Goal: Task Accomplishment & Management: Manage account settings

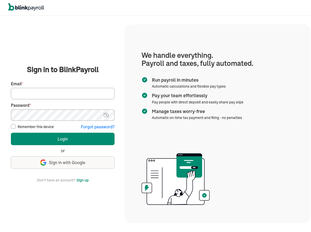
click at [40, 98] on input "Email *" at bounding box center [63, 93] width 104 height 11
paste input "atul+newcollab@blinkpayroll.com"
type input "atul+newcollab@blinkpayroll.com"
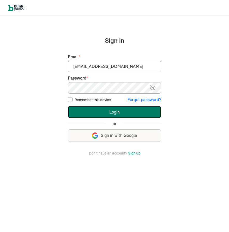
click at [108, 113] on button "Login" at bounding box center [114, 112] width 93 height 12
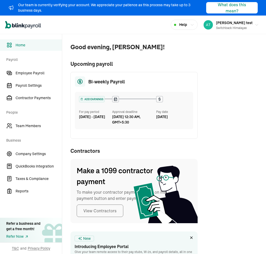
click at [20, 44] on span "Home" at bounding box center [39, 45] width 46 height 5
click at [24, 76] on link "Employee Payroll" at bounding box center [31, 72] width 62 height 11
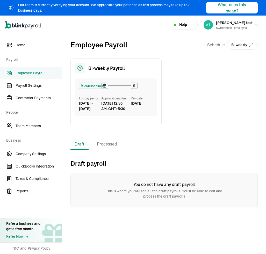
click at [229, 99] on div "Employee Payroll Schedule Bi-weekly Bi-weekly Payroll ADD EARNINGS For pay peri…" at bounding box center [164, 86] width 204 height 105
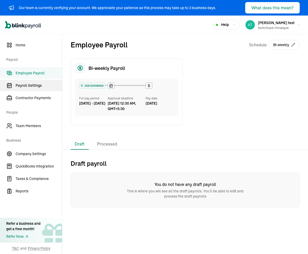
click at [30, 85] on span "Payroll Settings" at bounding box center [39, 85] width 46 height 5
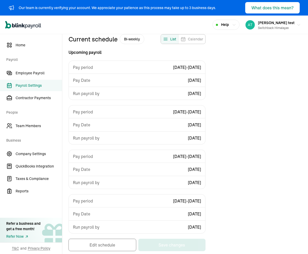
scroll to position [48, 0]
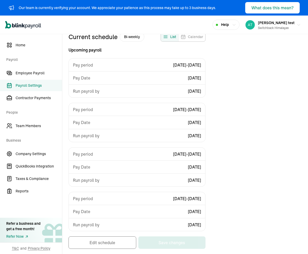
select select "biweekly"
select select "[DATE]"
select select "[DATE] - [DATE]"
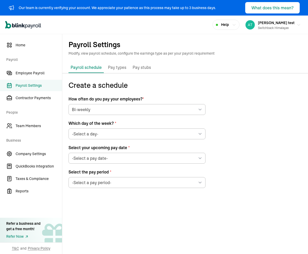
scroll to position [0, 0]
select select "[DATE]"
click at [33, 88] on span "Payroll Settings" at bounding box center [39, 85] width 46 height 5
click at [36, 68] on link "Employee Payroll" at bounding box center [31, 72] width 62 height 11
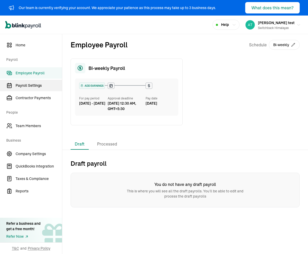
click at [36, 82] on link "Payroll Settings" at bounding box center [31, 85] width 62 height 11
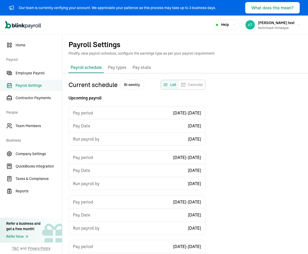
select select "biweekly"
select select "[DATE]"
select select "[DATE] - [DATE]"
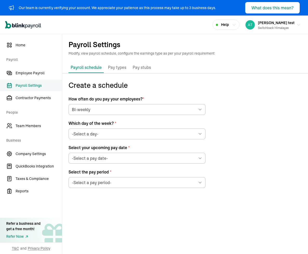
click at [95, 126] on span "Which day of the week? *" at bounding box center [136, 123] width 137 height 6
click at [31, 75] on span "Employee Payroll" at bounding box center [39, 73] width 46 height 5
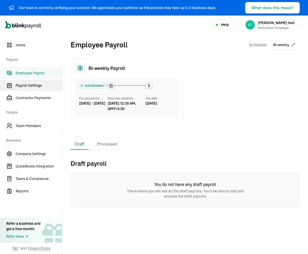
click at [31, 87] on span "Payroll Settings" at bounding box center [39, 85] width 46 height 5
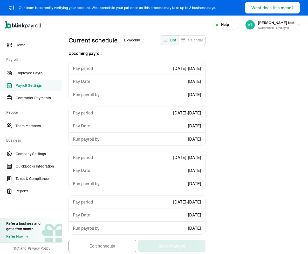
scroll to position [48, 0]
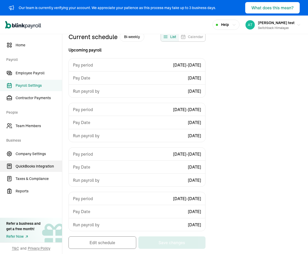
click at [32, 165] on span "QuickBooks Integration" at bounding box center [39, 166] width 46 height 5
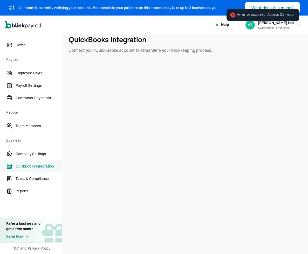
click at [35, 169] on span "QuickBooks Integration" at bounding box center [39, 166] width 46 height 5
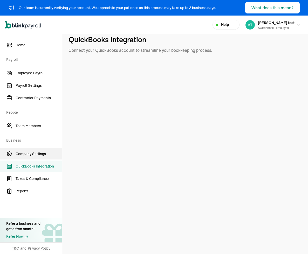
click at [35, 155] on span "Company Settings" at bounding box center [39, 153] width 46 height 5
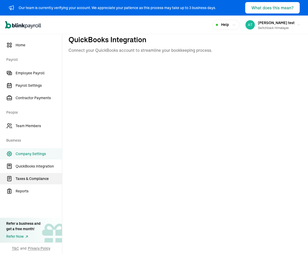
click at [33, 173] on link "Taxes & Compliance" at bounding box center [31, 178] width 62 height 11
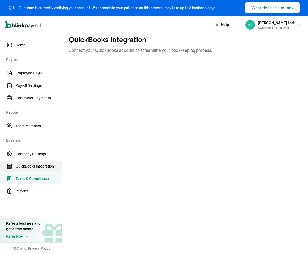
click at [34, 169] on link "QuickBooks Integration" at bounding box center [31, 166] width 62 height 11
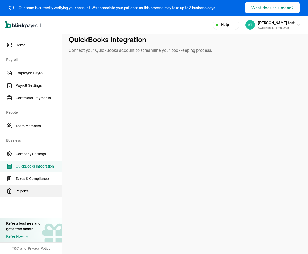
click at [30, 192] on span "Reports" at bounding box center [39, 191] width 46 height 5
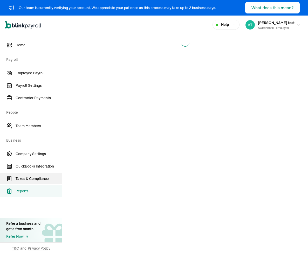
click at [29, 176] on span "Taxes & Compliance" at bounding box center [39, 178] width 46 height 5
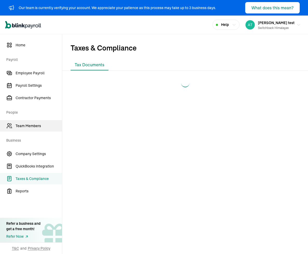
click at [22, 124] on span "Team Members" at bounding box center [39, 125] width 46 height 5
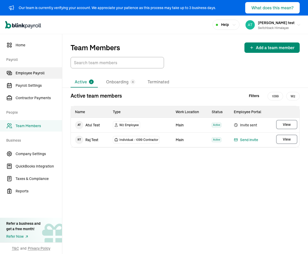
click at [23, 75] on span "Employee Payroll" at bounding box center [39, 73] width 46 height 5
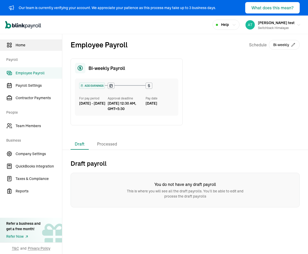
click at [22, 47] on span "Home" at bounding box center [39, 45] width 46 height 5
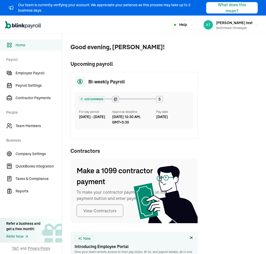
click at [20, 44] on span "Home" at bounding box center [39, 45] width 46 height 5
click at [24, 76] on link "Employee Payroll" at bounding box center [31, 72] width 62 height 11
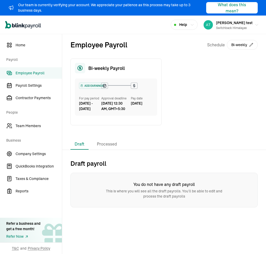
click at [229, 99] on div "Employee Payroll Schedule Bi-weekly Bi-weekly Payroll ADD EARNINGS For pay peri…" at bounding box center [164, 86] width 204 height 105
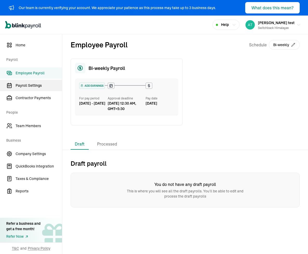
click at [30, 85] on span "Payroll Settings" at bounding box center [39, 85] width 46 height 5
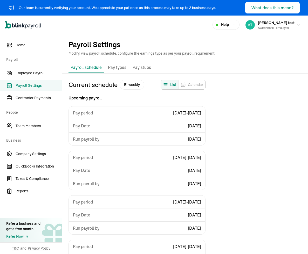
select select "biweekly"
select select "[DATE]"
select select "[DATE] - [DATE]"
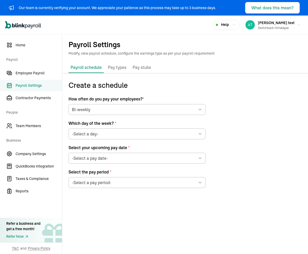
click at [33, 88] on span "Payroll Settings" at bounding box center [39, 85] width 46 height 5
click at [36, 68] on link "Employee Payroll" at bounding box center [31, 72] width 62 height 11
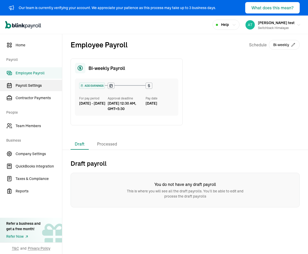
click at [36, 82] on link "Payroll Settings" at bounding box center [31, 85] width 62 height 11
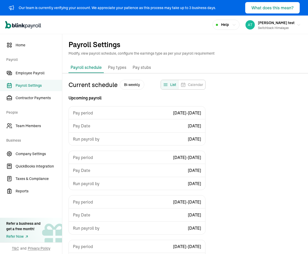
select select "biweekly"
select select "[DATE]"
select select "[DATE] - [DATE]"
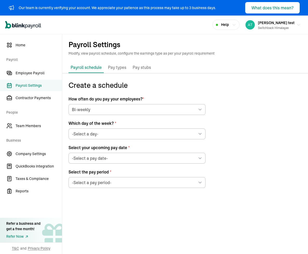
click at [95, 126] on span "Which day of the week? *" at bounding box center [136, 123] width 137 height 6
click at [31, 75] on span "Employee Payroll" at bounding box center [39, 73] width 46 height 5
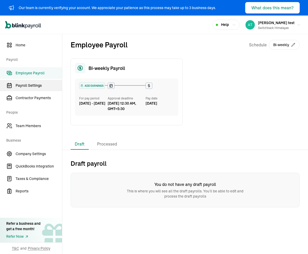
click at [31, 87] on span "Payroll Settings" at bounding box center [39, 85] width 46 height 5
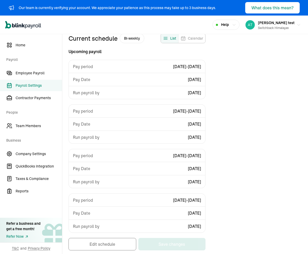
scroll to position [48, 0]
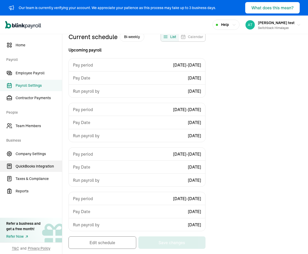
click at [32, 165] on span "QuickBooks Integration" at bounding box center [39, 166] width 46 height 5
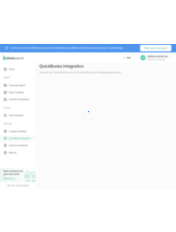
scroll to position [0, 0]
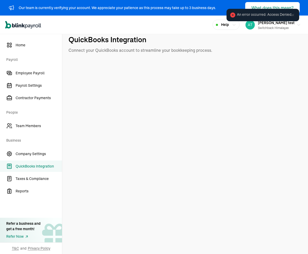
click at [35, 169] on span "QuickBooks Integration" at bounding box center [39, 166] width 46 height 5
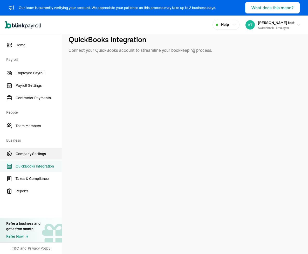
click at [35, 155] on span "Company Settings" at bounding box center [39, 153] width 46 height 5
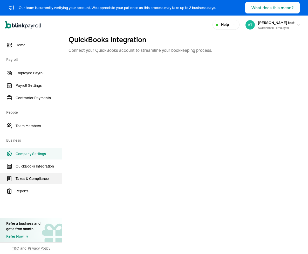
click at [33, 173] on link "Taxes & Compliance" at bounding box center [31, 178] width 62 height 11
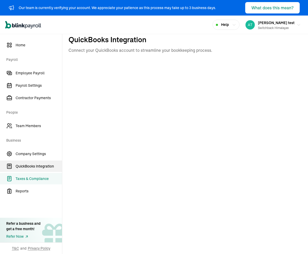
click at [34, 169] on link "QuickBooks Integration" at bounding box center [31, 166] width 62 height 11
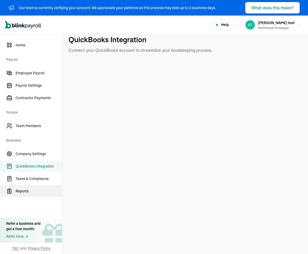
click at [30, 192] on span "Reports" at bounding box center [39, 191] width 46 height 5
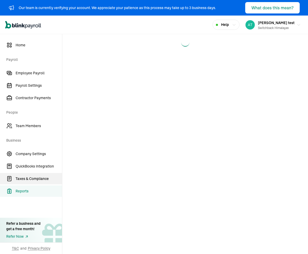
click at [29, 176] on span "Taxes & Compliance" at bounding box center [39, 178] width 46 height 5
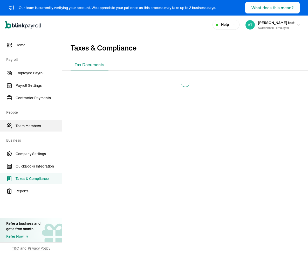
click at [22, 124] on span "Team Members" at bounding box center [39, 125] width 46 height 5
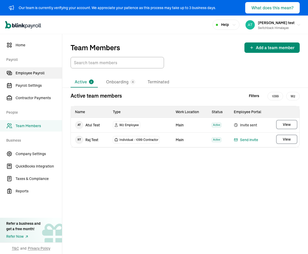
click at [23, 75] on span "Employee Payroll" at bounding box center [39, 73] width 46 height 5
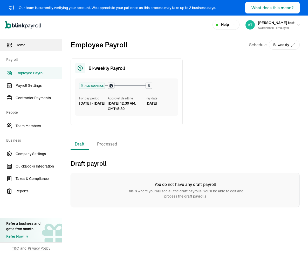
click at [22, 47] on span "Home" at bounding box center [39, 45] width 46 height 5
